Goal: Task Accomplishment & Management: Manage account settings

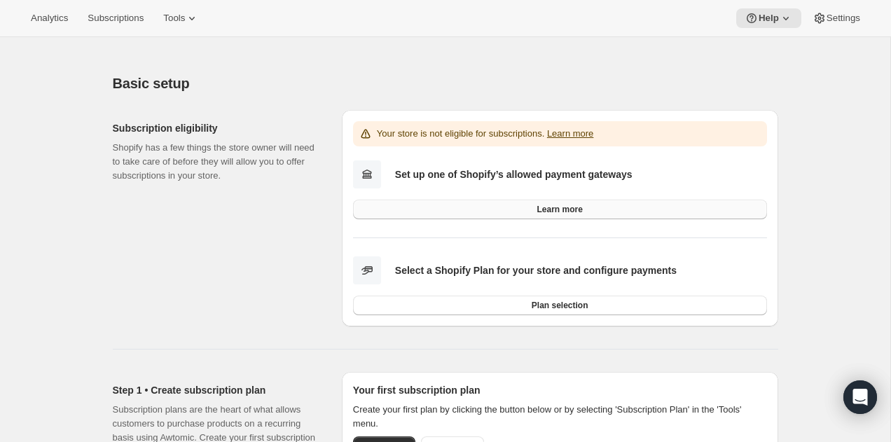
click at [506, 207] on link "Learn more" at bounding box center [560, 210] width 414 height 20
click at [46, 21] on span "Analytics" at bounding box center [49, 18] width 37 height 11
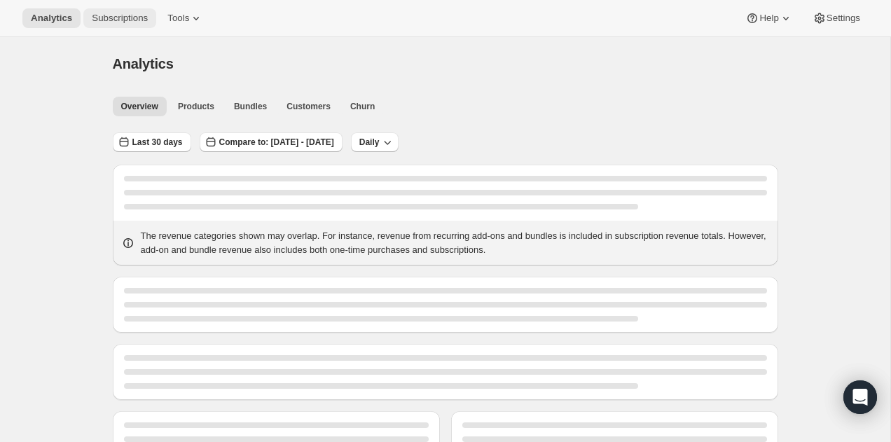
click at [134, 24] on button "Subscriptions" at bounding box center [119, 18] width 73 height 20
click at [189, 20] on span "Tools" at bounding box center [178, 18] width 22 height 11
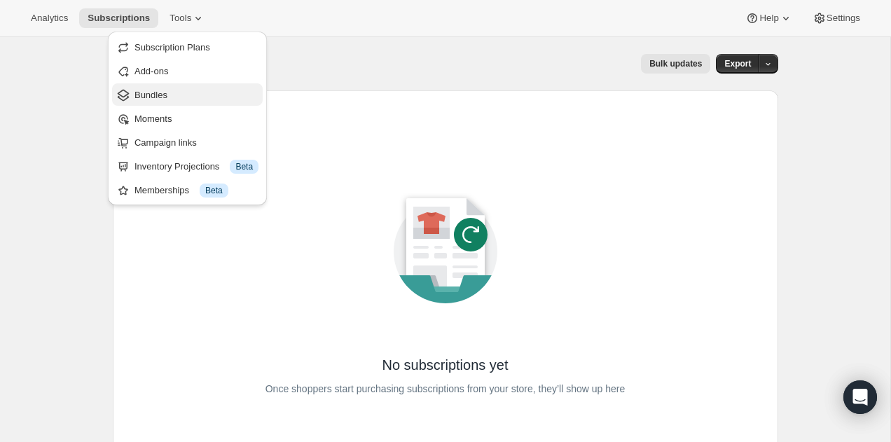
click at [170, 90] on span "Bundles" at bounding box center [196, 95] width 124 height 14
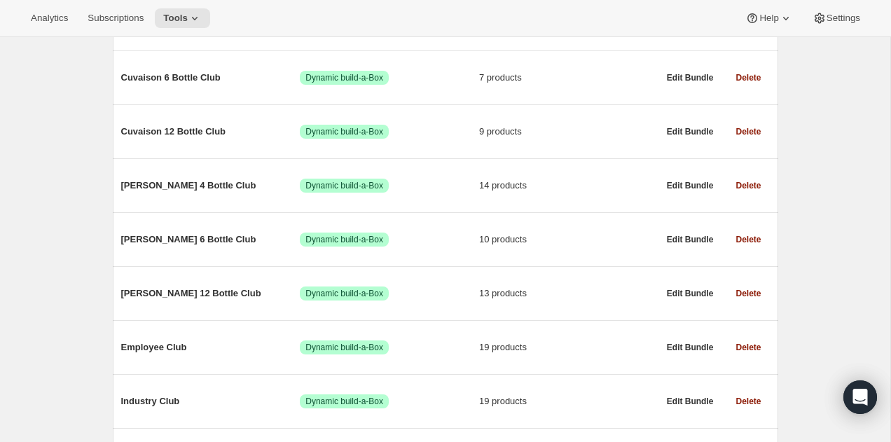
scroll to position [307, 0]
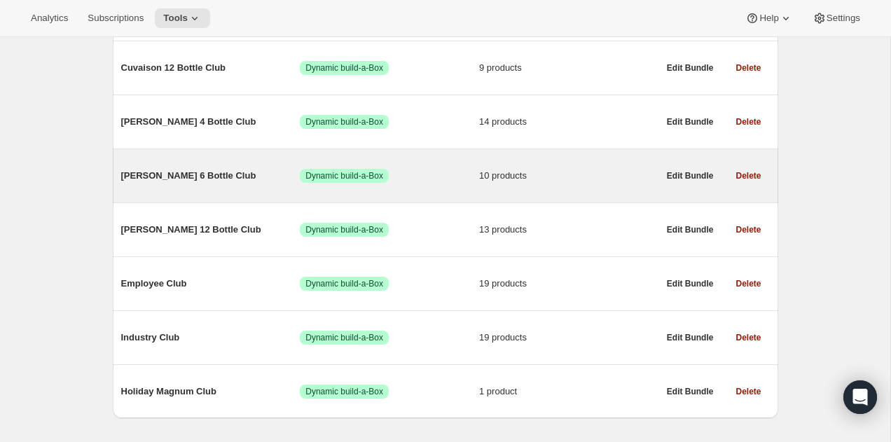
click at [181, 179] on span "[PERSON_NAME] 6 Bottle Club" at bounding box center [210, 176] width 179 height 14
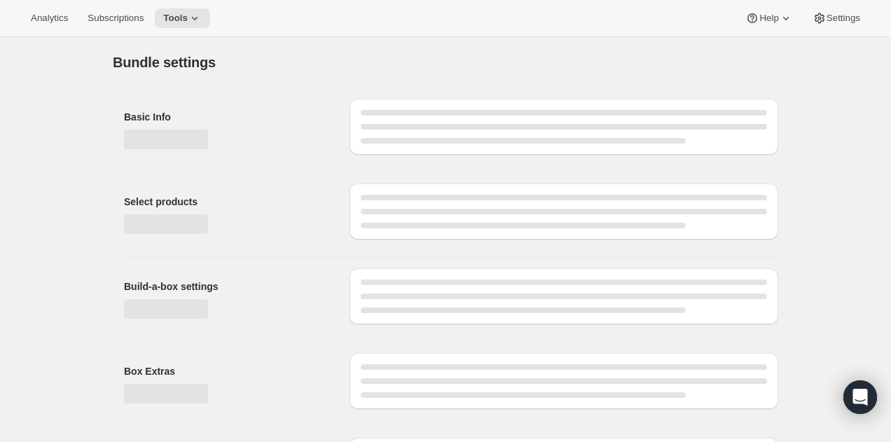
type input "[PERSON_NAME] 6 Bottle Club"
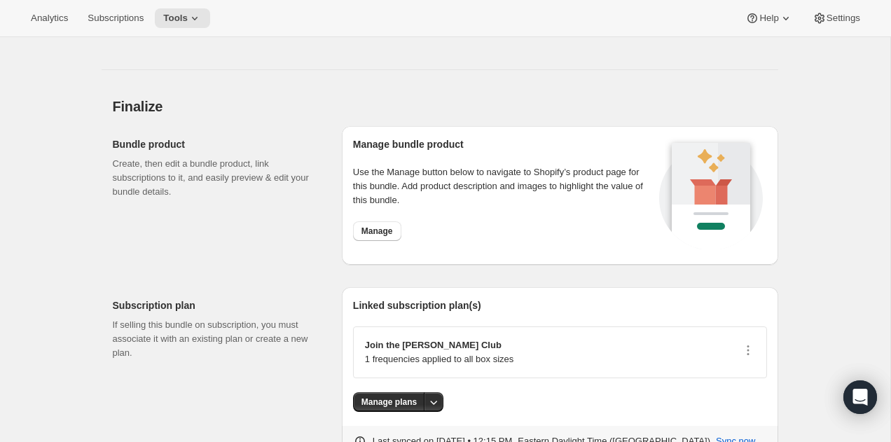
scroll to position [1528, 0]
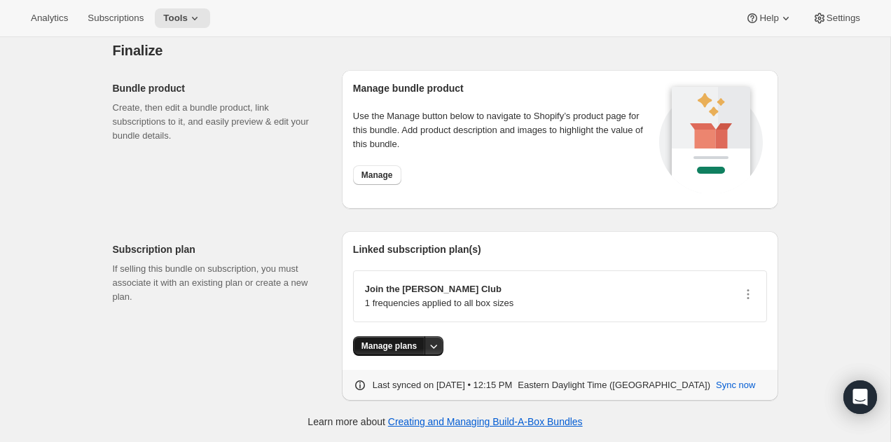
click at [385, 348] on span "Manage plans" at bounding box center [388, 345] width 55 height 11
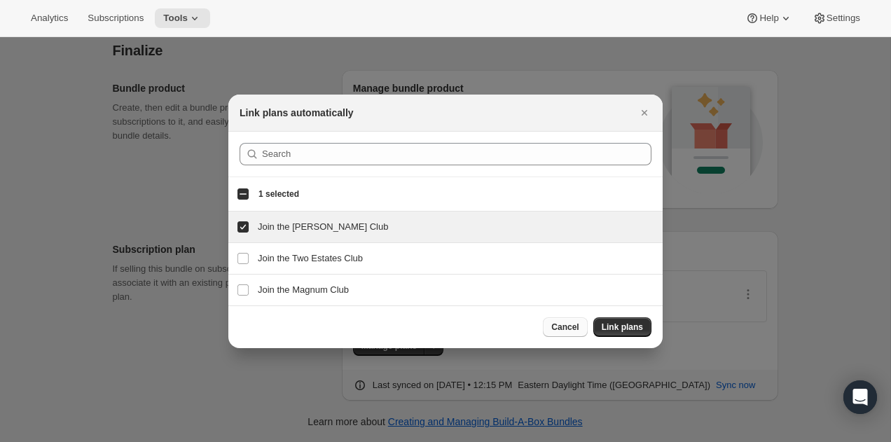
click at [559, 325] on span "Cancel" at bounding box center [564, 326] width 27 height 11
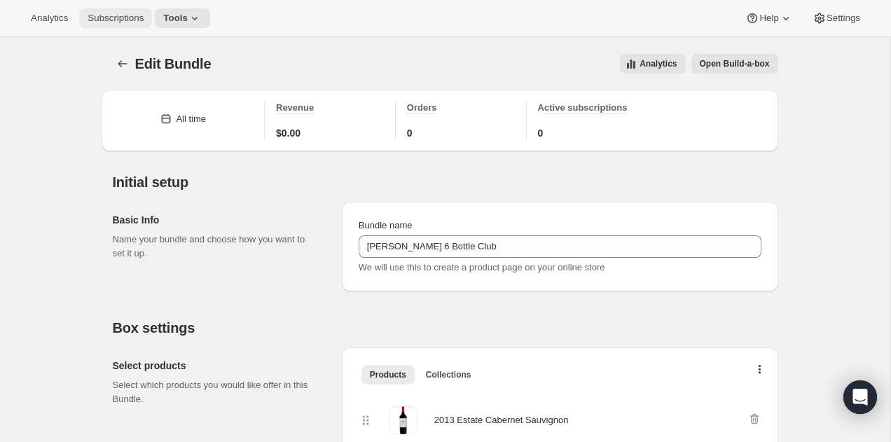
click at [129, 15] on span "Subscriptions" at bounding box center [116, 18] width 56 height 11
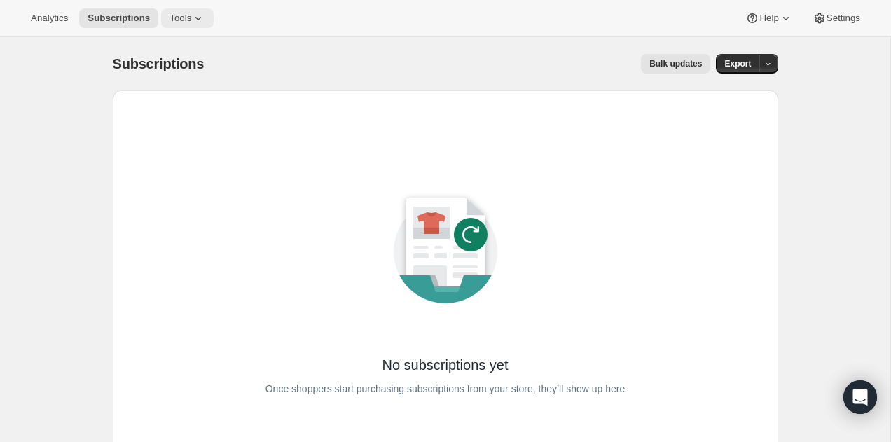
click at [187, 21] on span "Tools" at bounding box center [180, 18] width 22 height 11
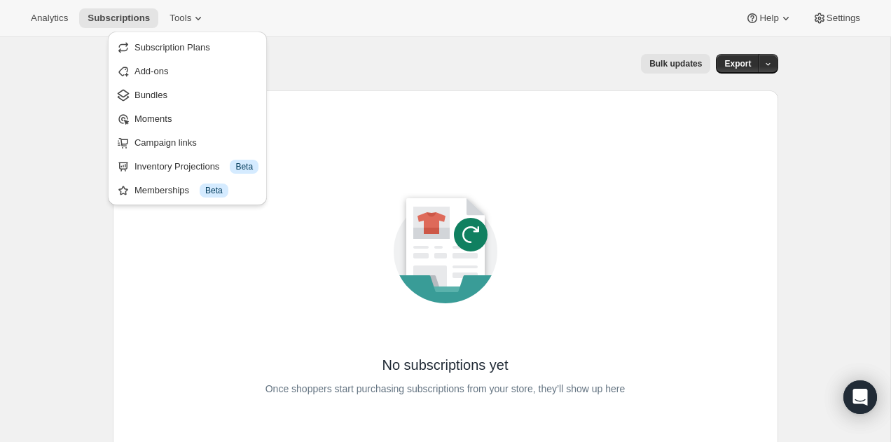
click at [77, 111] on div "Subscriptions. This page is ready Subscriptions Bulk updates More actions Bulk …" at bounding box center [445, 279] width 890 height 484
